Goal: Transaction & Acquisition: Purchase product/service

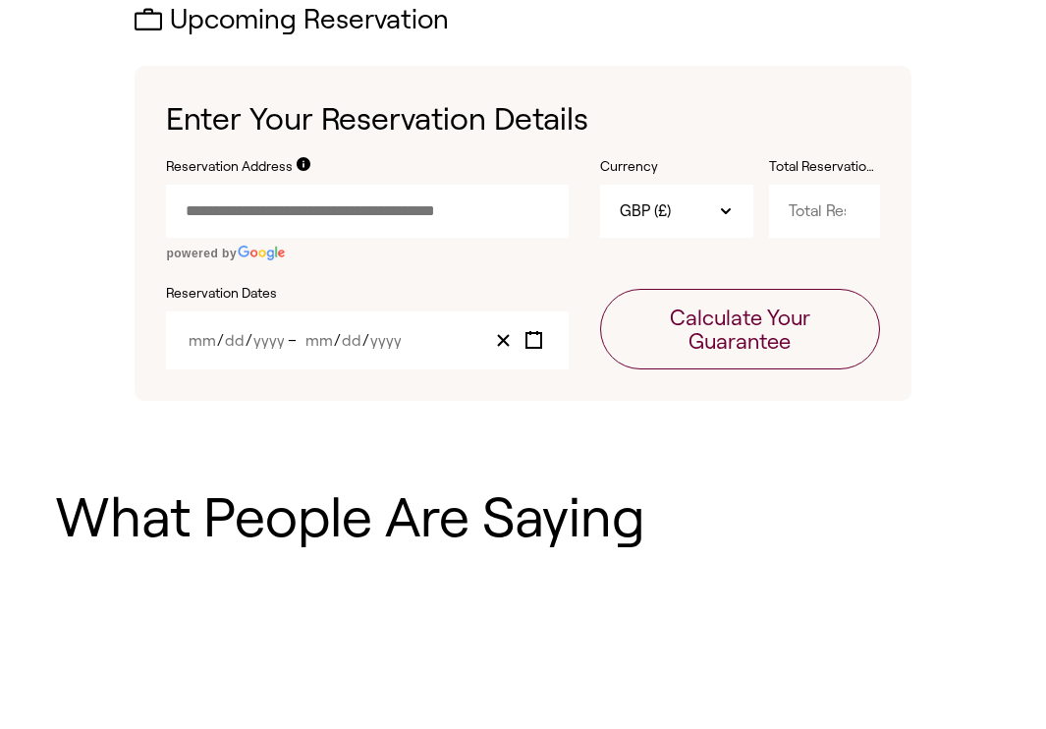
scroll to position [845, 0]
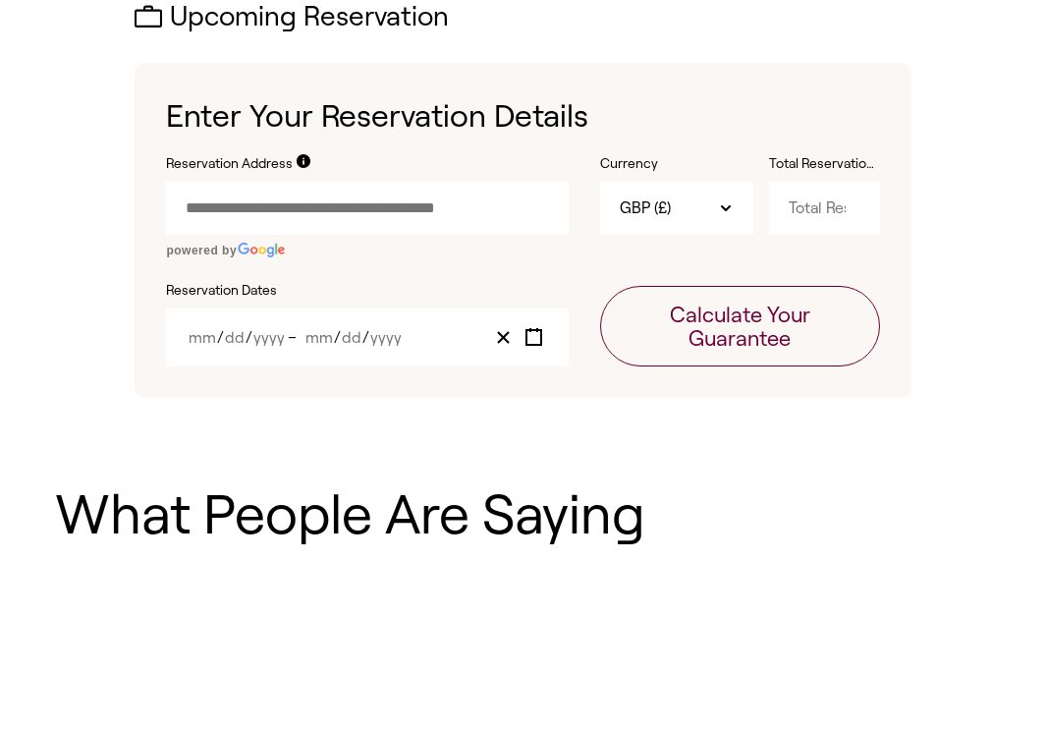
click at [349, 195] on input "Reservation Address" at bounding box center [367, 208] width 403 height 53
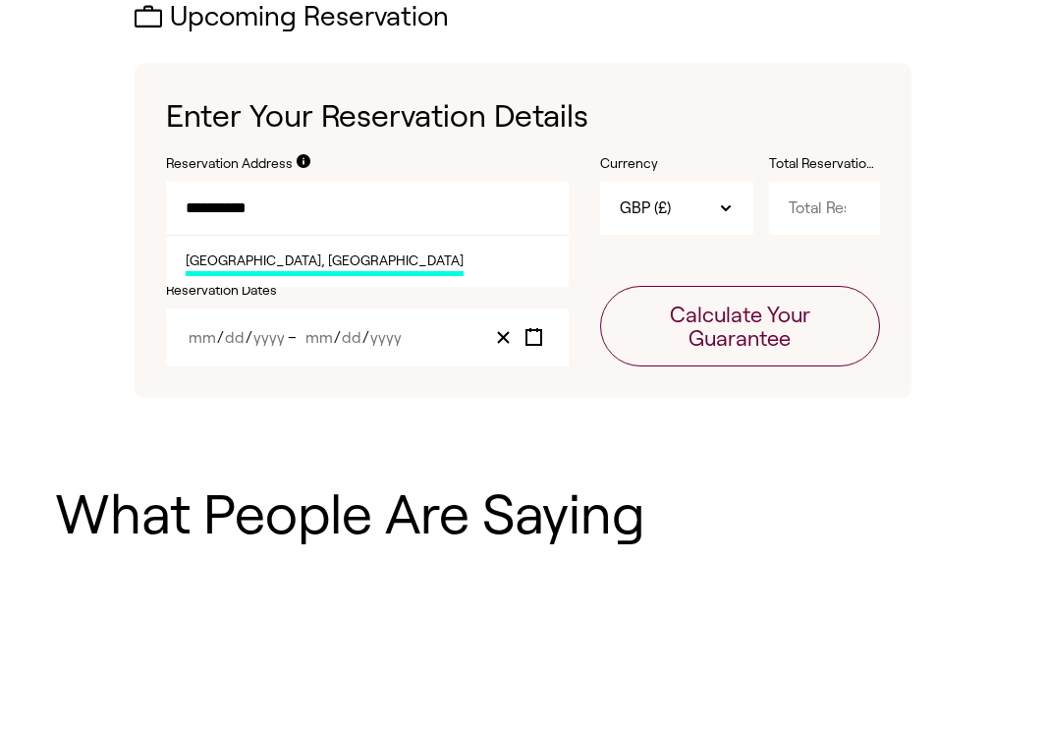
click at [333, 244] on li "[GEOGRAPHIC_DATA], [GEOGRAPHIC_DATA]" at bounding box center [367, 261] width 403 height 52
type input "**********"
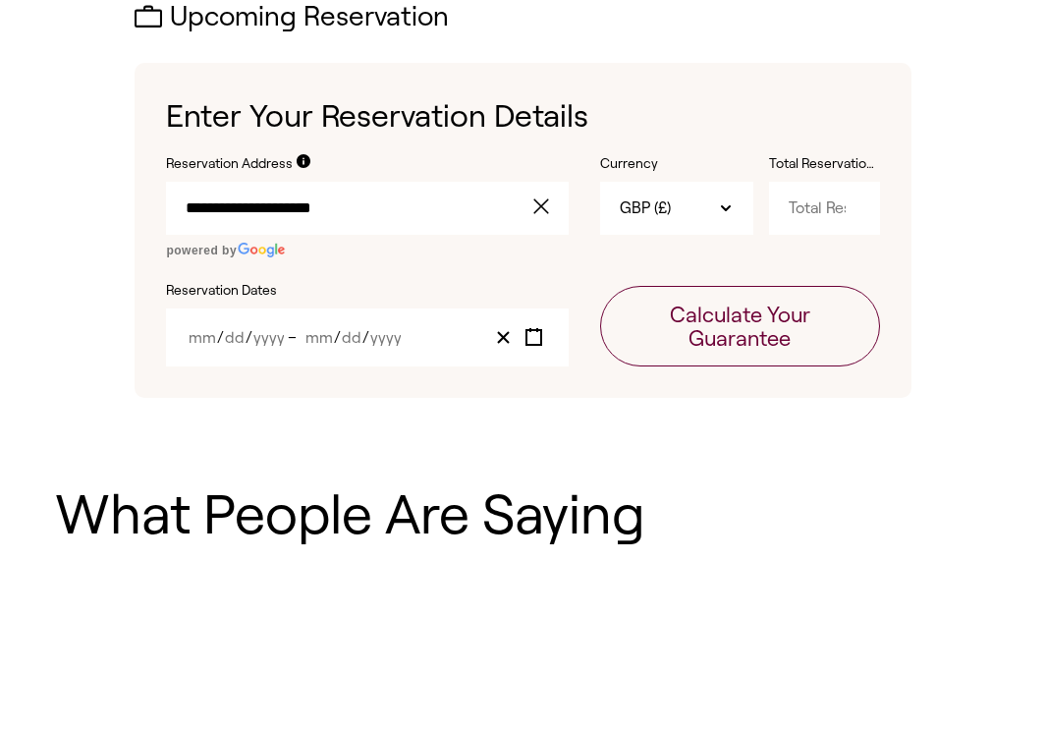
click at [814, 204] on input "Total Reservation Cost" at bounding box center [824, 208] width 110 height 53
type input "3200"
click at [199, 329] on input "Month" at bounding box center [202, 337] width 29 height 17
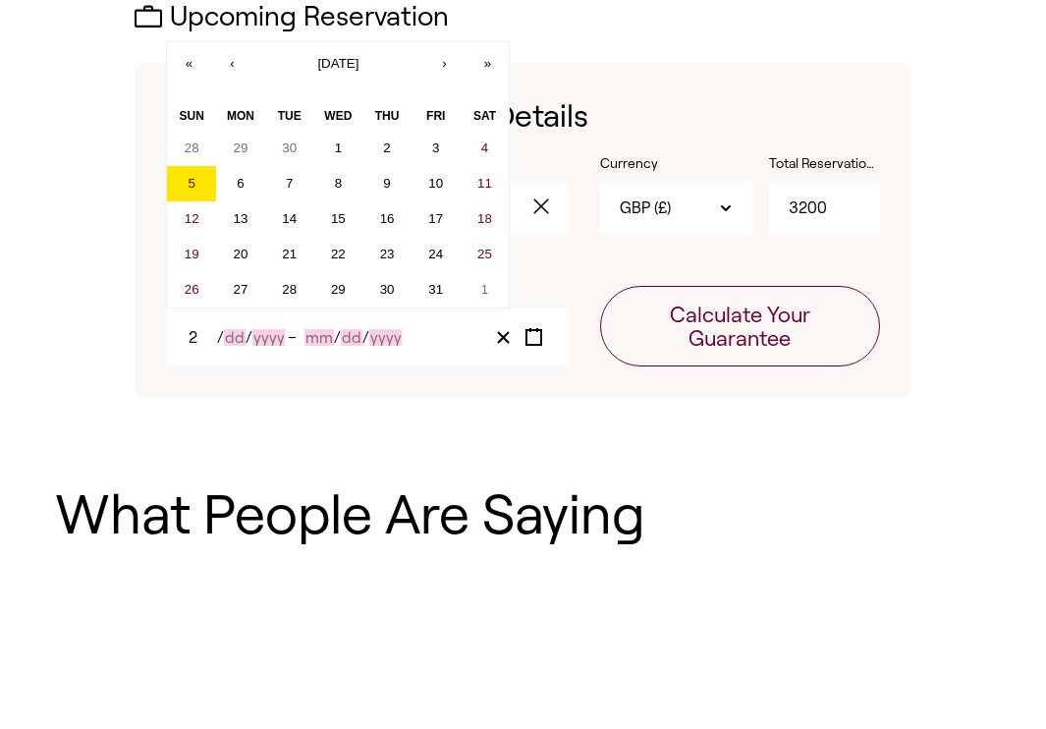
type input "2"
type input "5"
click at [450, 55] on button "›" at bounding box center [443, 63] width 43 height 43
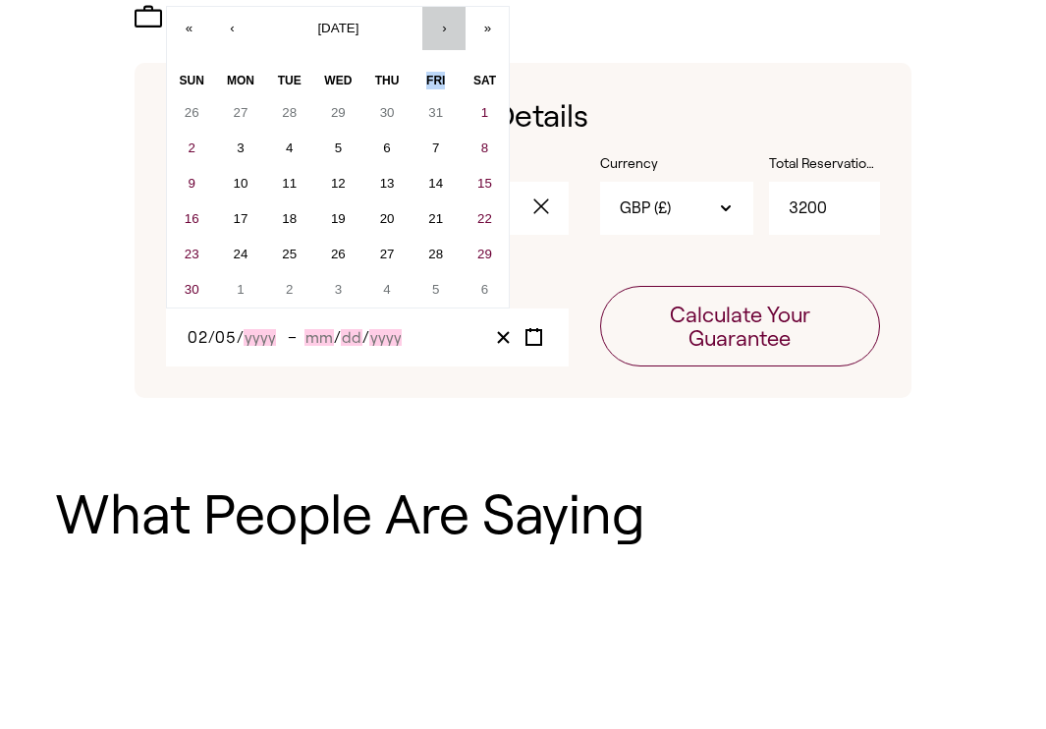
click at [450, 55] on div "« ‹ [DATE] › » [PERSON_NAME] Wed Thu Fri Sat 26 27 28 29 30 31 1 2 3 4 5 6 7 8 …" at bounding box center [338, 157] width 344 height 302
click at [450, 25] on button "›" at bounding box center [443, 28] width 43 height 43
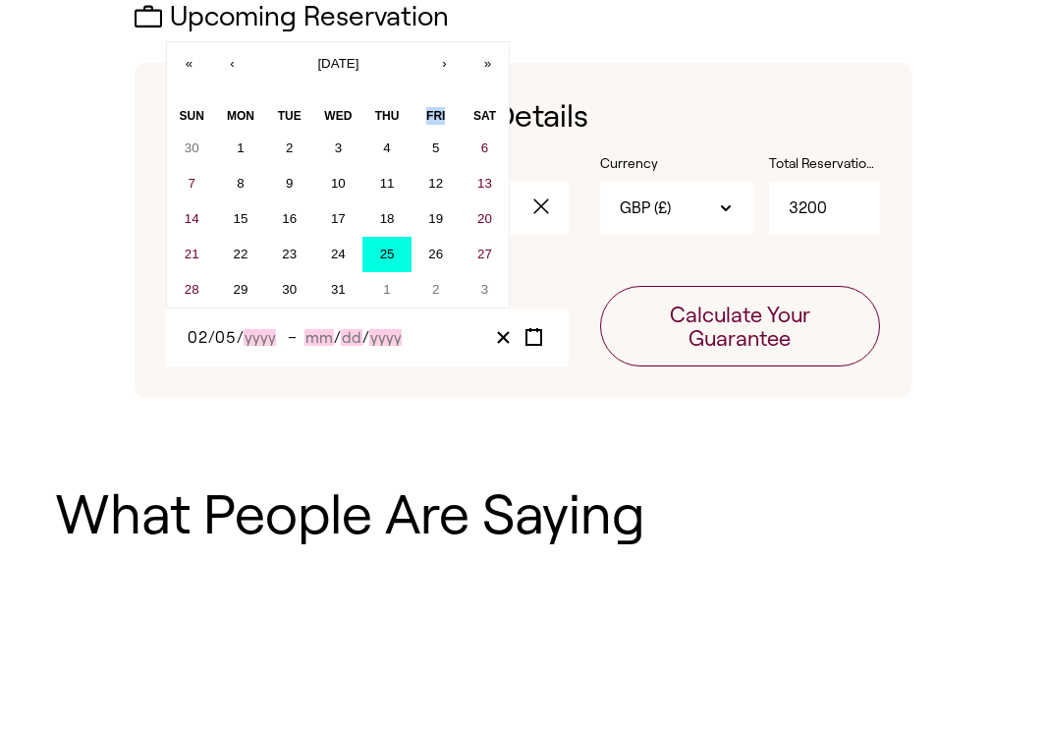
click at [396, 249] on button "25" at bounding box center [386, 254] width 49 height 35
type input "12"
type input "25"
type input "2025"
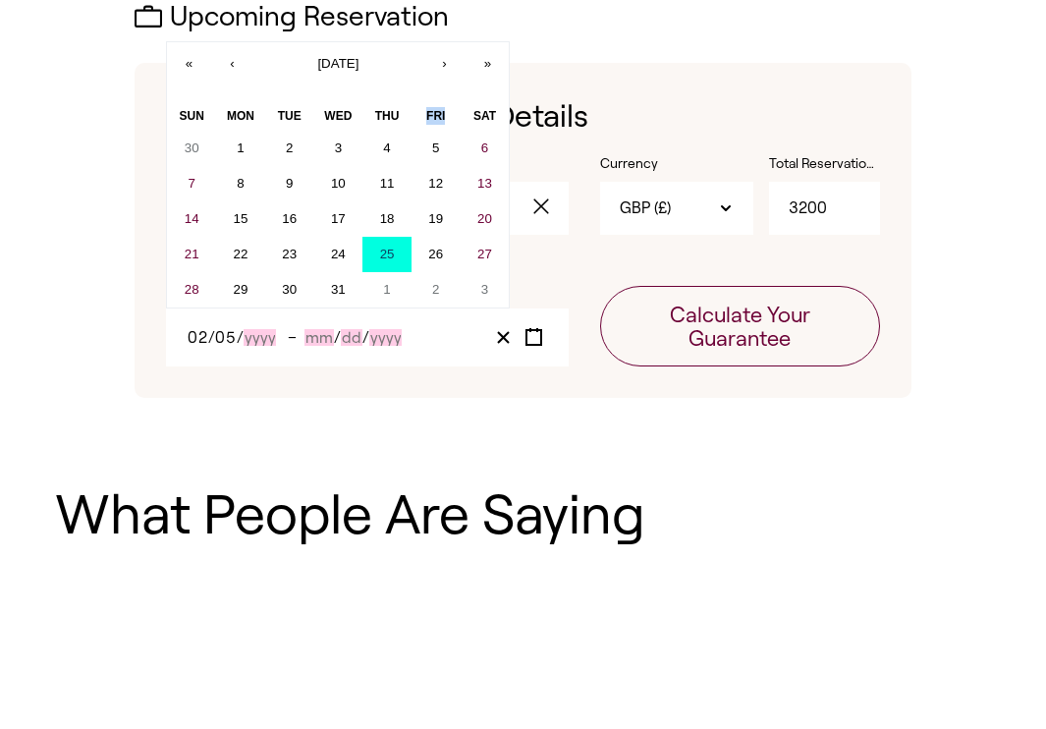
type input "12"
type input "25"
type input "2025"
click at [239, 337] on input "2025" at bounding box center [258, 337] width 39 height 17
click at [389, 246] on abbr "25" at bounding box center [387, 253] width 15 height 15
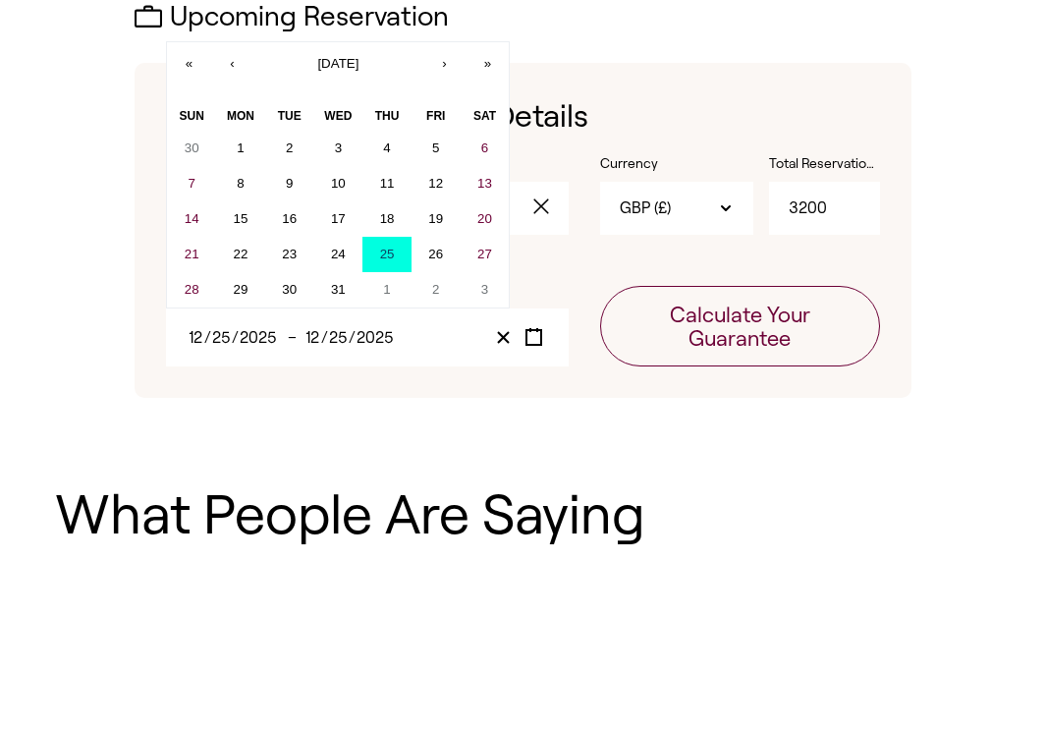
click at [197, 330] on input "12" at bounding box center [196, 337] width 17 height 17
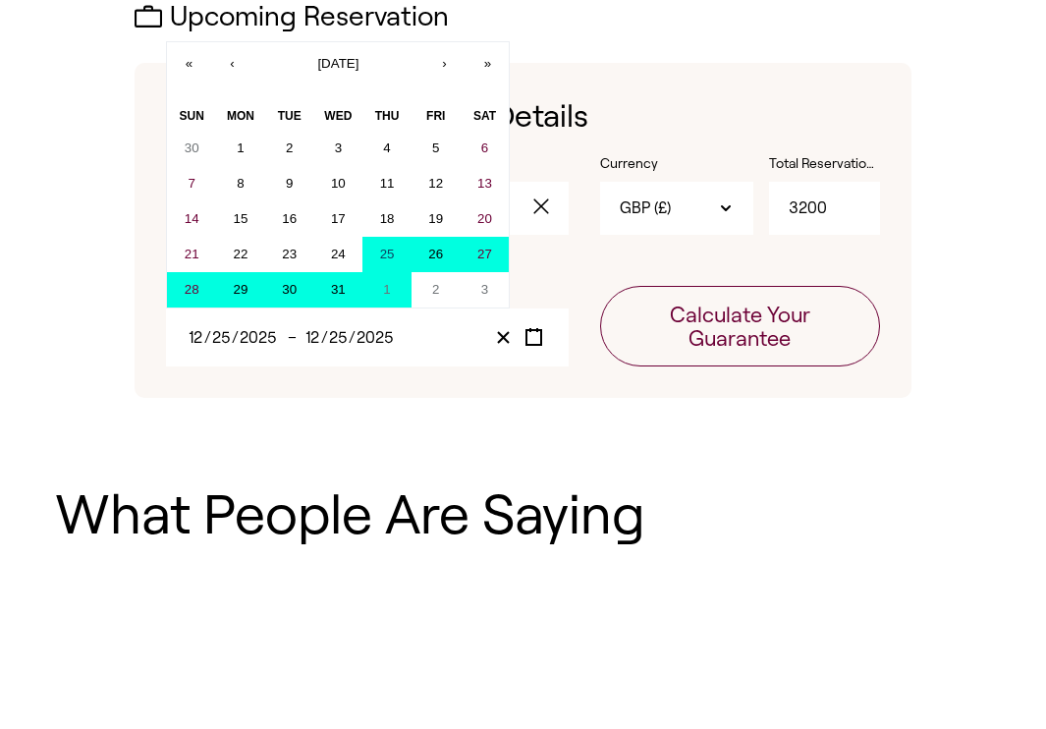
click at [388, 284] on abbr "1" at bounding box center [386, 289] width 7 height 15
type input "1"
type input "2026"
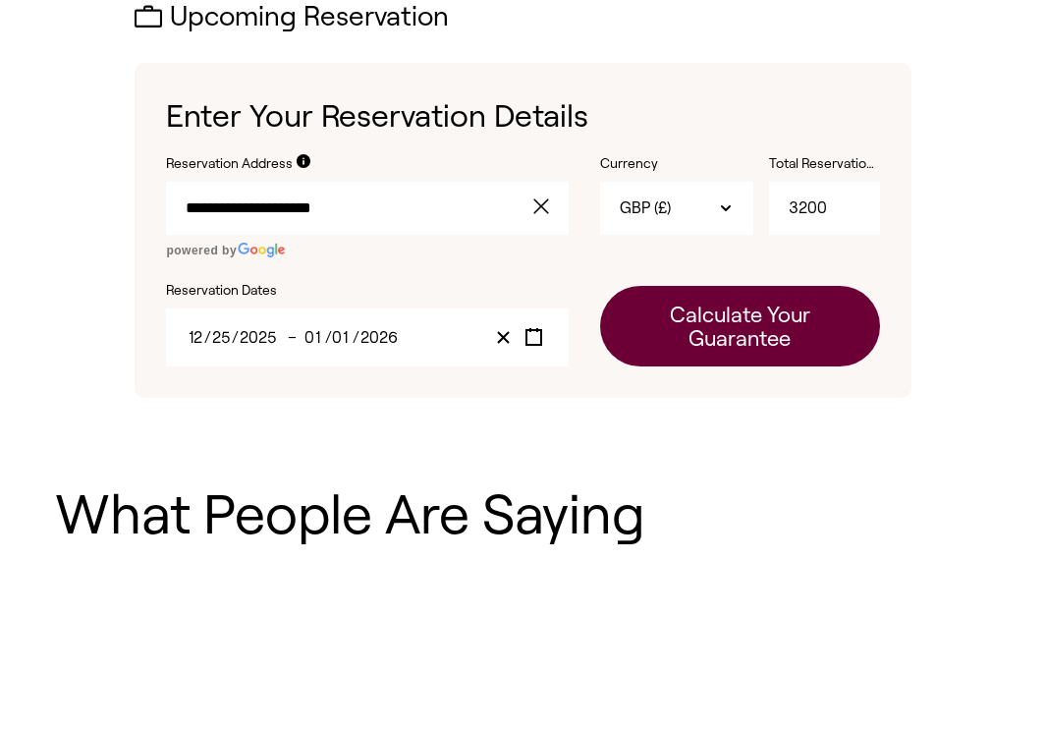
click at [731, 311] on button "Calculate Your Guarantee" at bounding box center [739, 326] width 279 height 81
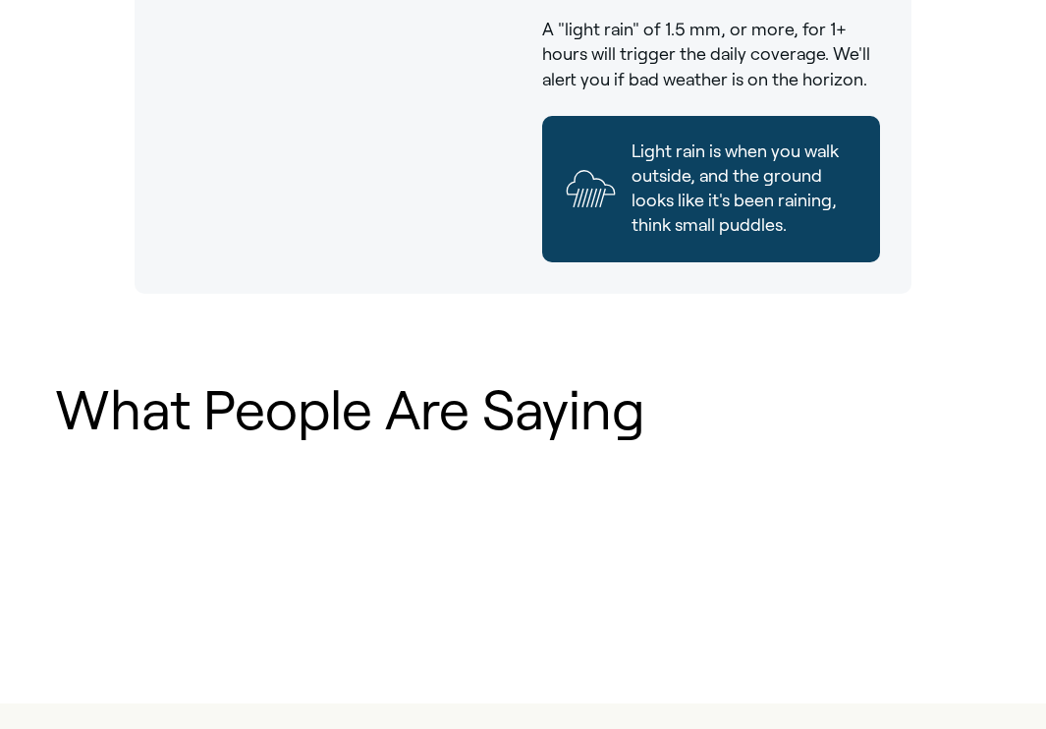
scroll to position [1673, 0]
